Goal: Transaction & Acquisition: Purchase product/service

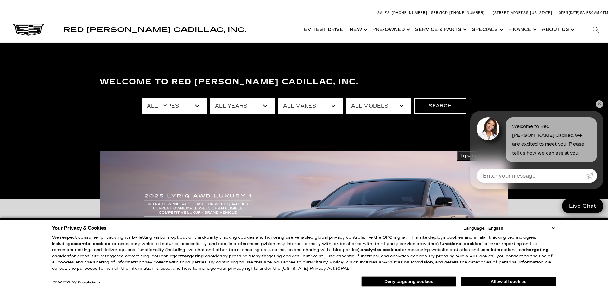
click at [597, 105] on link "✕" at bounding box center [600, 104] width 8 height 8
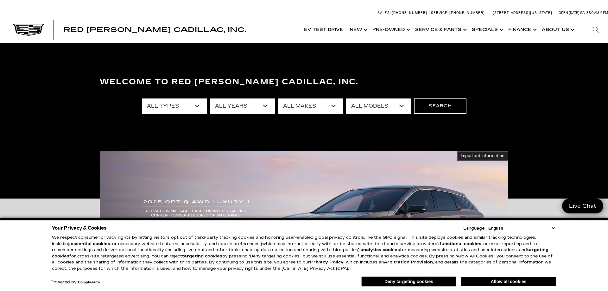
click at [142, 99] on select "All Types New Used Certified Used Demo" at bounding box center [174, 106] width 65 height 15
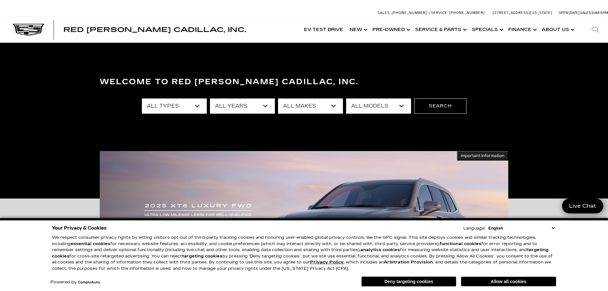
select select "New"
click option "New" at bounding box center [0, 0] width 0 height 0
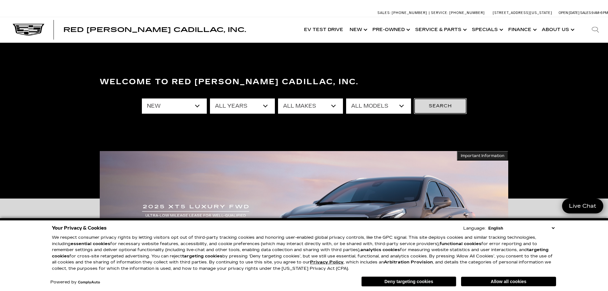
click at [448, 107] on button "Search" at bounding box center [440, 106] width 52 height 15
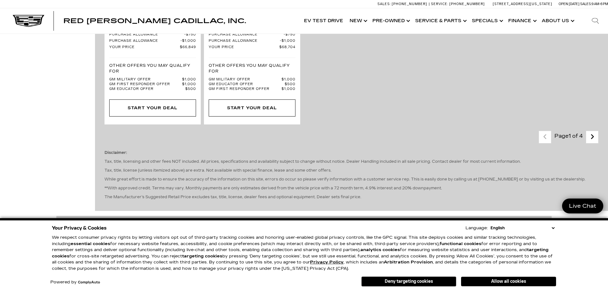
scroll to position [1390, 0]
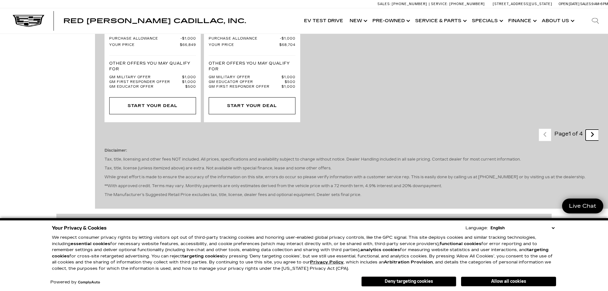
click at [594, 140] on icon "next page" at bounding box center [593, 135] width 4 height 10
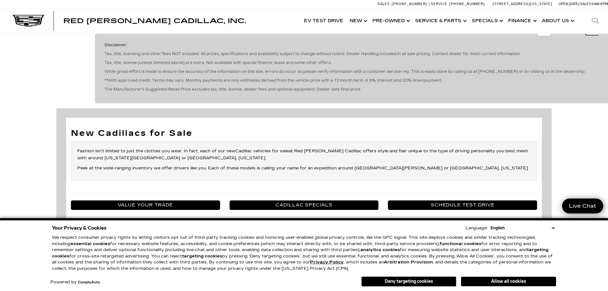
scroll to position [1067, 0]
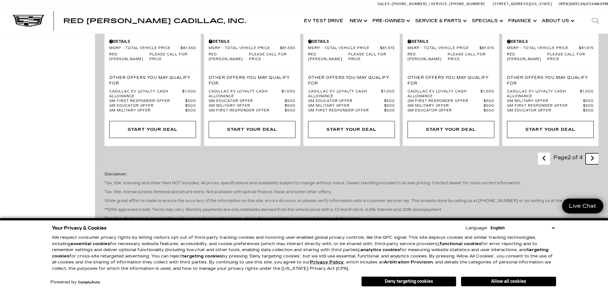
click at [592, 164] on icon "next page" at bounding box center [593, 158] width 4 height 10
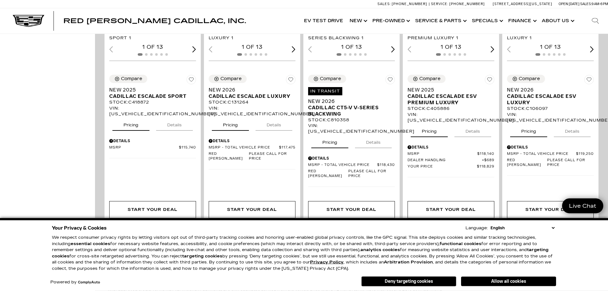
scroll to position [905, 0]
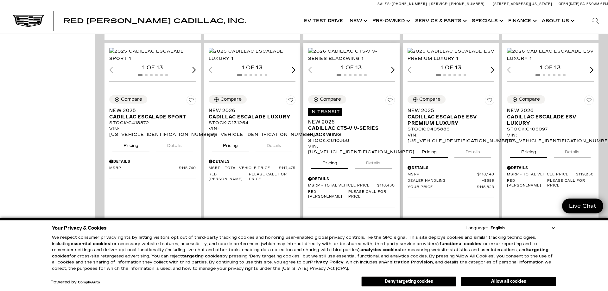
click at [395, 73] on div "Next slide" at bounding box center [393, 70] width 4 height 6
click at [393, 73] on div "Next slide" at bounding box center [393, 70] width 4 height 6
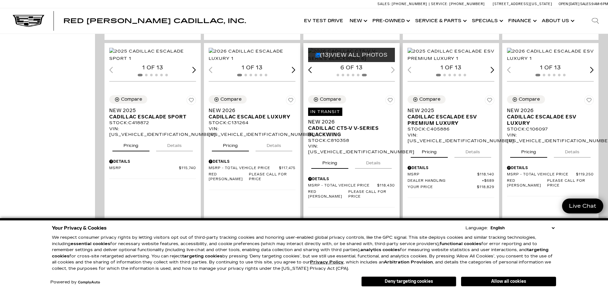
click at [393, 71] on div "6 of 13" at bounding box center [351, 67] width 87 height 7
click at [310, 73] on div "Previous slide" at bounding box center [310, 70] width 4 height 6
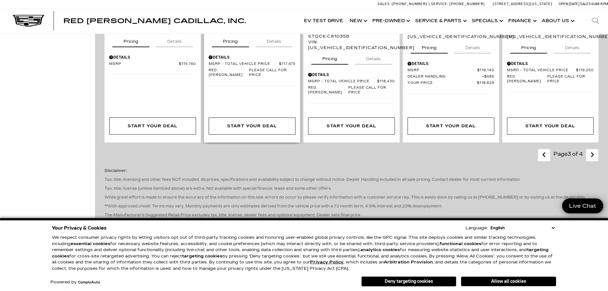
scroll to position [1067, 0]
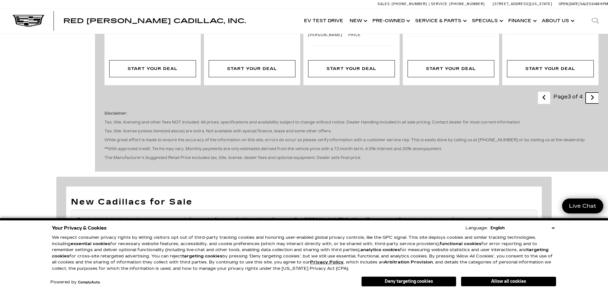
click at [593, 103] on icon "next page" at bounding box center [593, 98] width 4 height 10
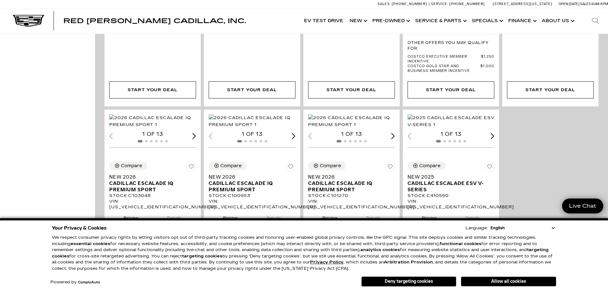
scroll to position [323, 0]
